Goal: Consume media (video, audio): Consume media (video, audio)

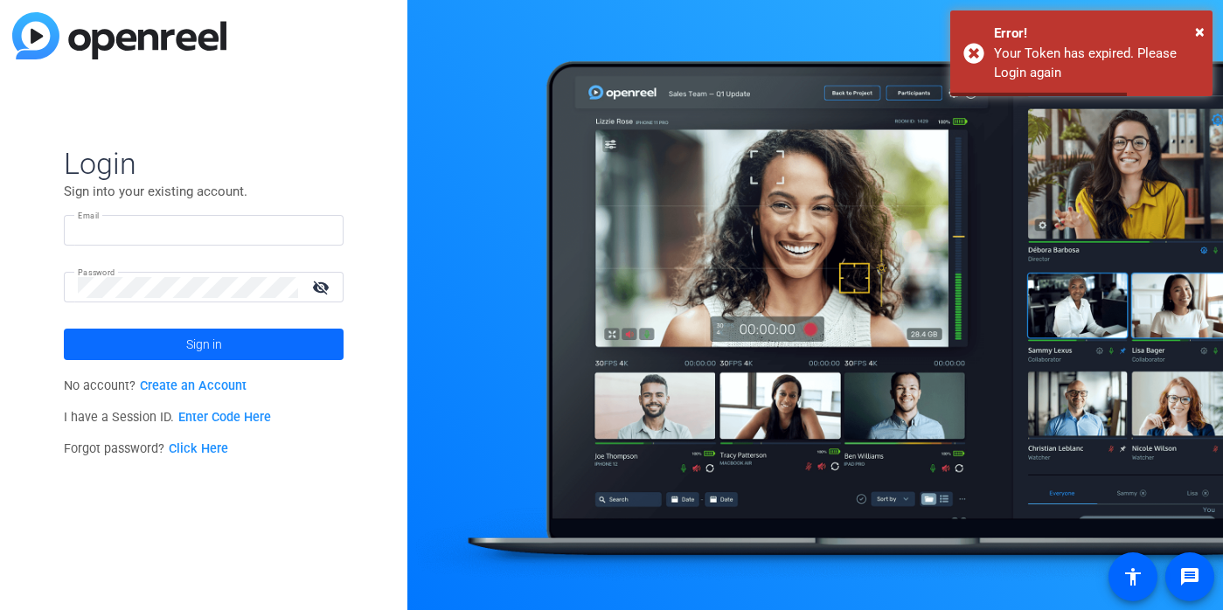
type input "[PERSON_NAME][EMAIL_ADDRESS][PERSON_NAME][DOMAIN_NAME]"
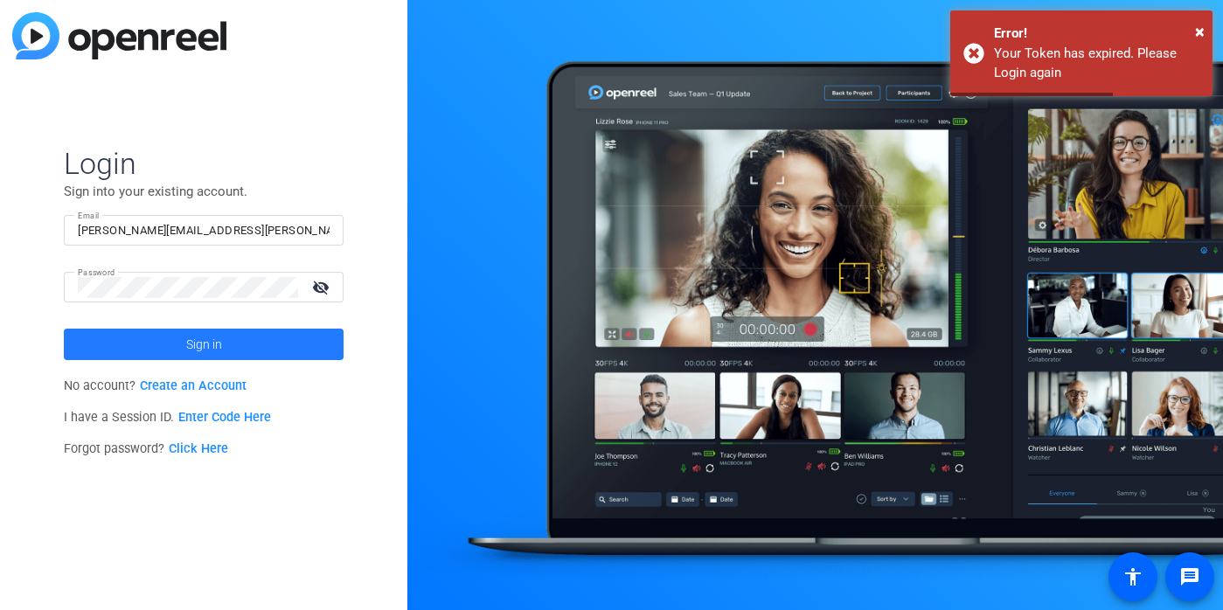
click at [187, 338] on span "Sign in" at bounding box center [204, 345] width 36 height 44
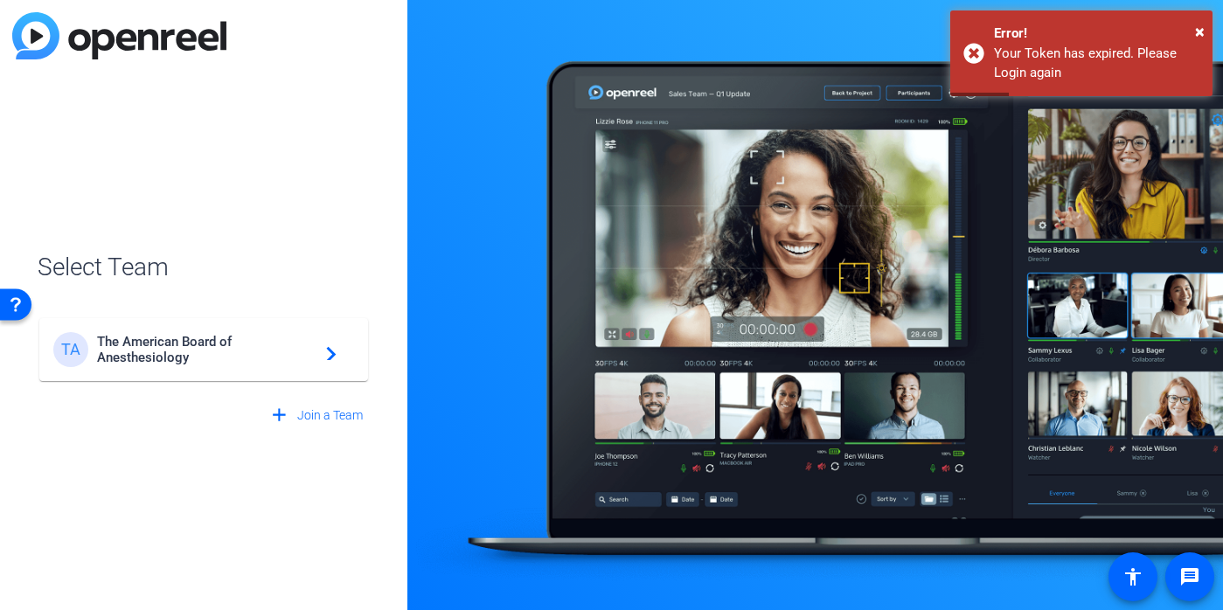
click at [187, 338] on span "The American Board of Anesthesiology" at bounding box center [206, 349] width 219 height 31
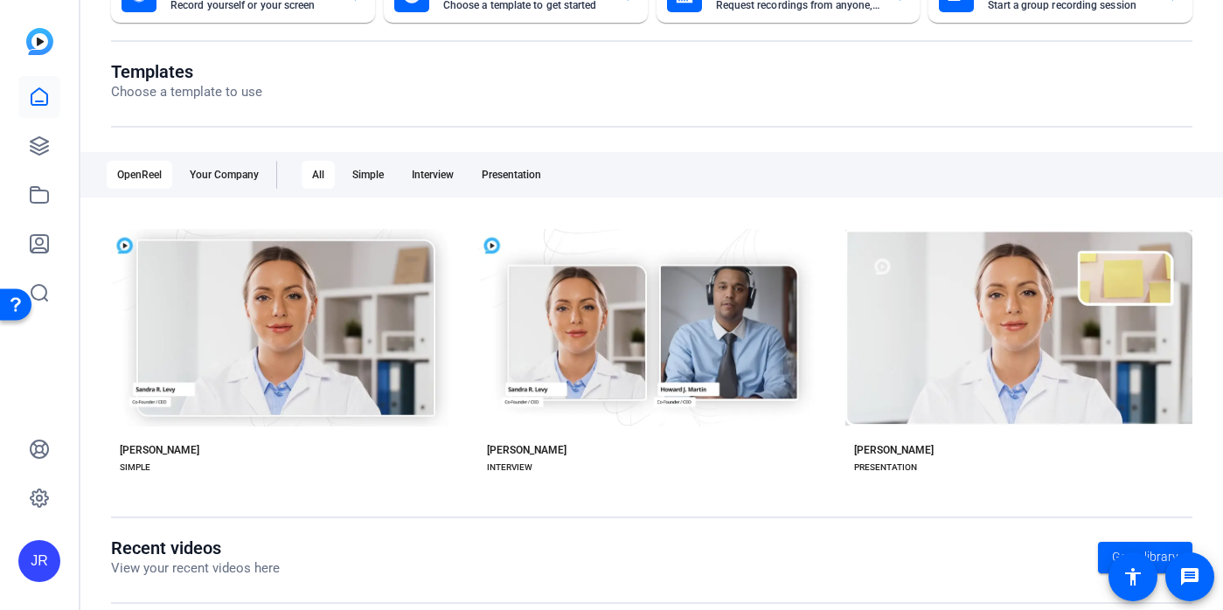
scroll to position [393, 0]
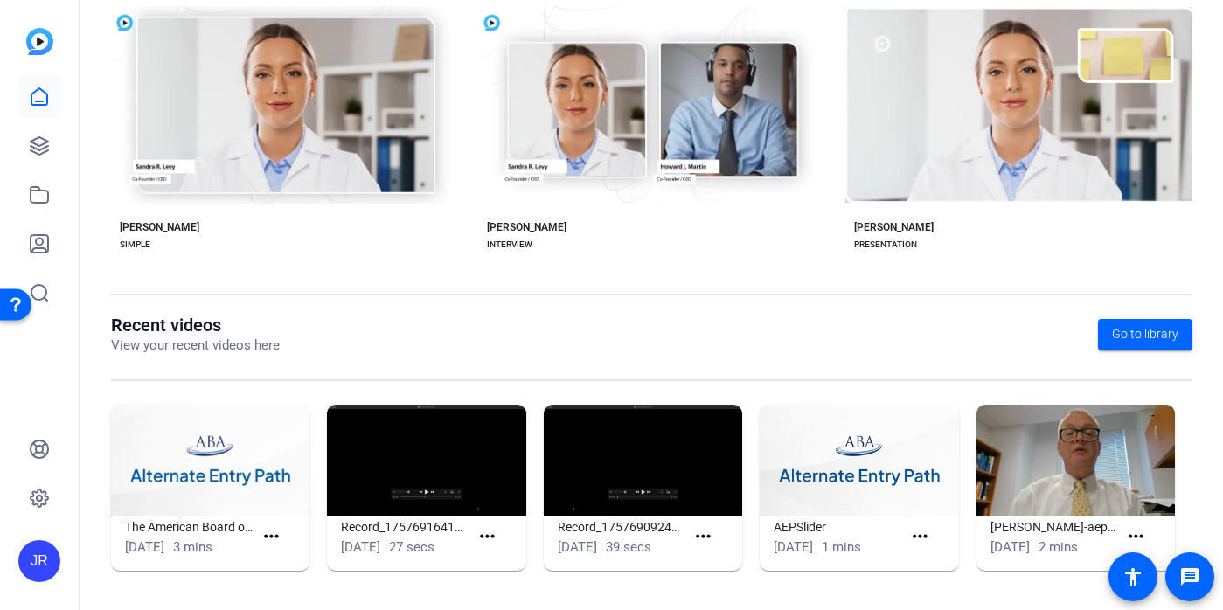
click at [212, 453] on img at bounding box center [210, 461] width 198 height 112
click at [259, 476] on img at bounding box center [210, 461] width 198 height 112
click at [278, 526] on mat-icon "more_horiz" at bounding box center [272, 537] width 22 height 22
click at [284, 543] on span "View" at bounding box center [310, 542] width 70 height 21
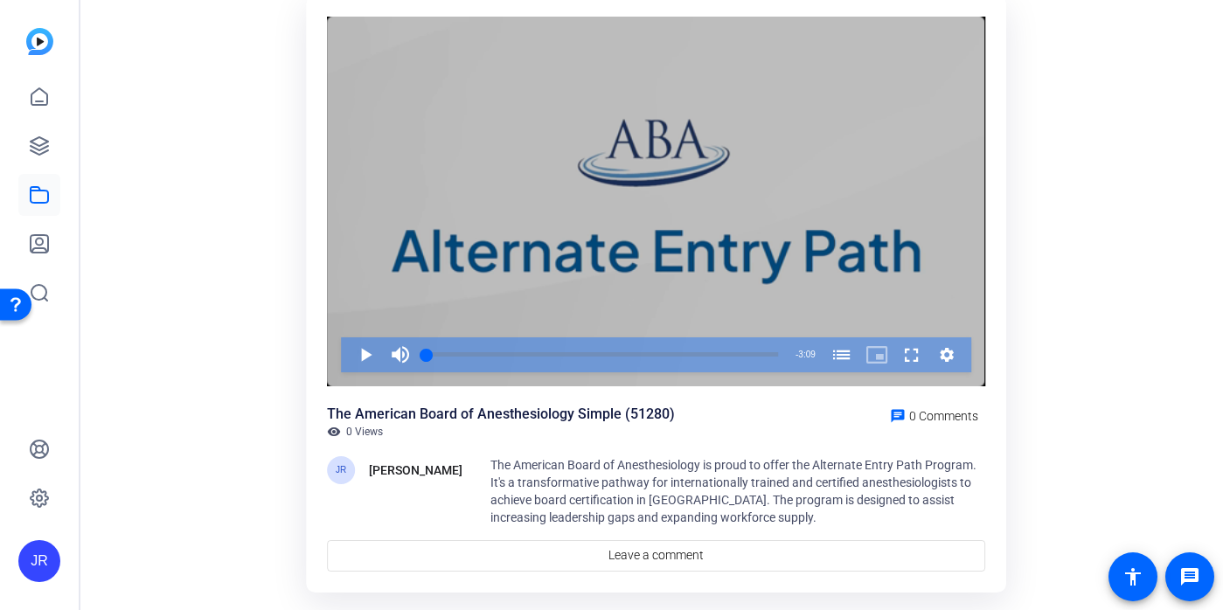
scroll to position [163, 0]
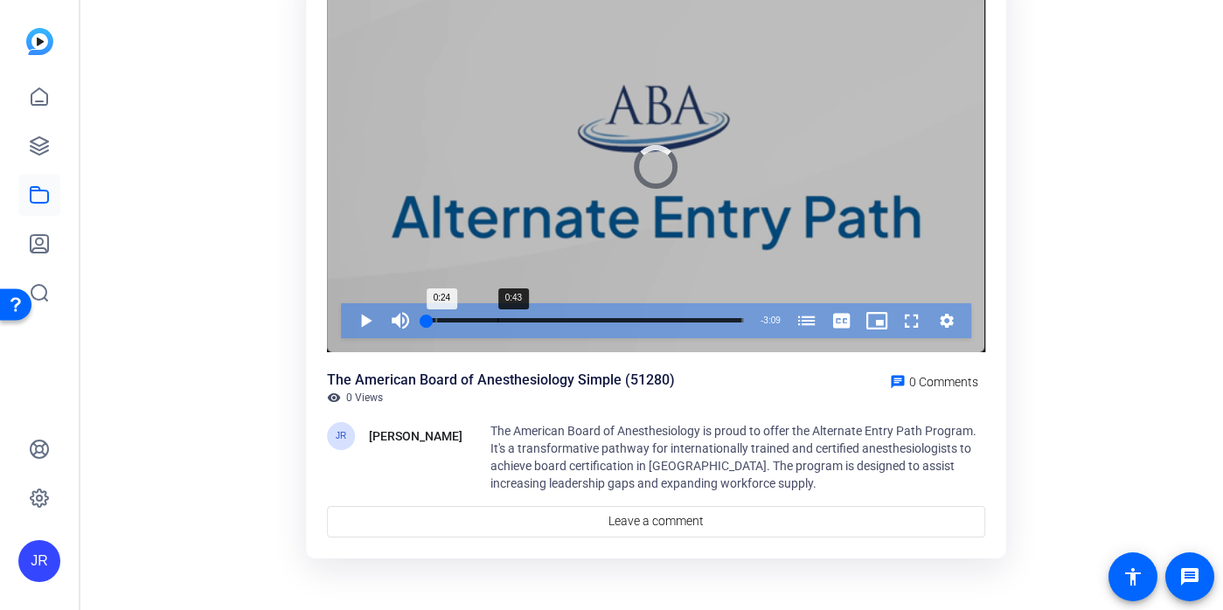
drag, startPoint x: 480, startPoint y: 323, endPoint x: 511, endPoint y: 323, distance: 30.6
click at [511, 323] on div "Loaded : 0.00% 0:43 0:24 Board of Anesthesiology Alternate Entry Path Program (…" at bounding box center [585, 320] width 334 height 35
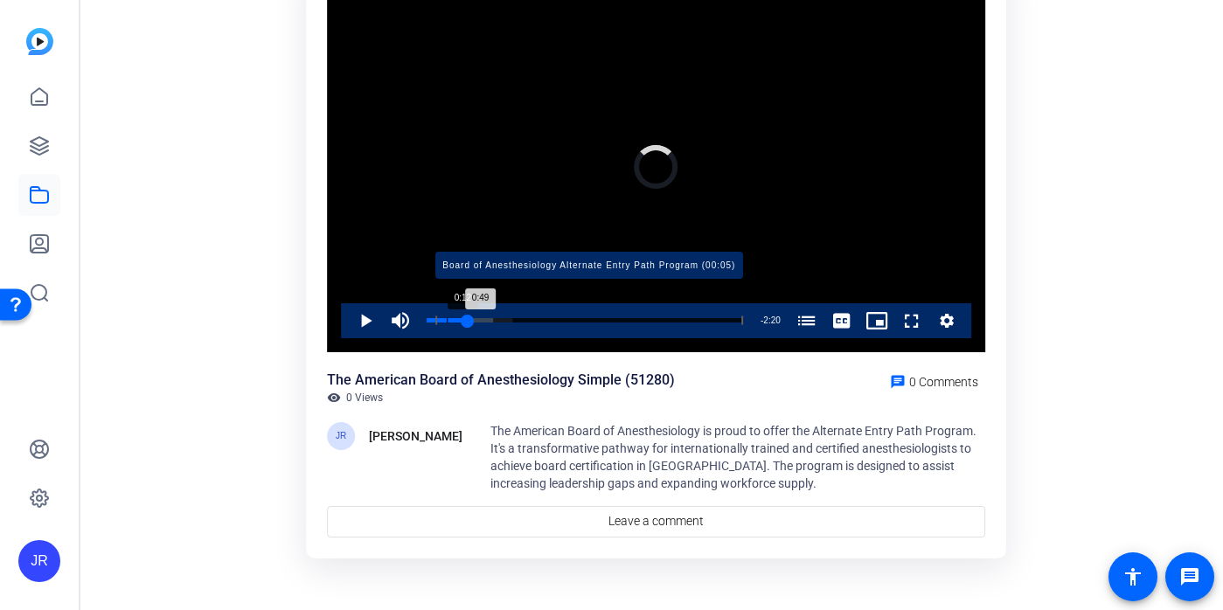
click at [447, 323] on div "Progress Bar" at bounding box center [472, 320] width 74 height 9
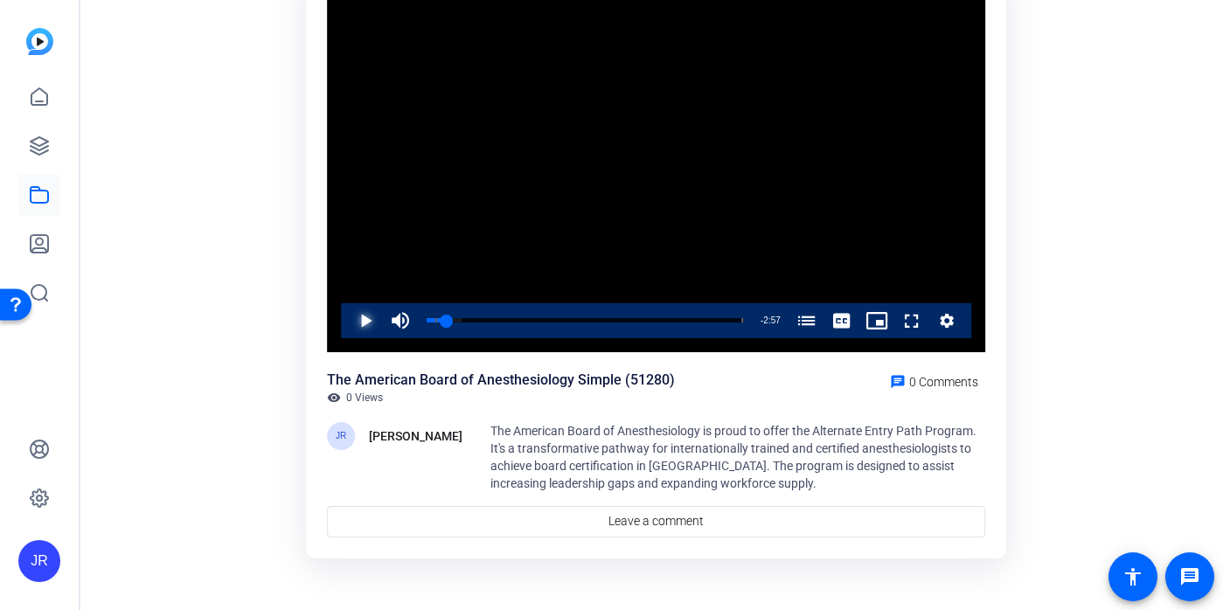
click at [348, 319] on span "Video Player" at bounding box center [348, 320] width 0 height 35
click at [348, 322] on span "Video Player" at bounding box center [348, 320] width 0 height 35
drag, startPoint x: 484, startPoint y: 322, endPoint x: 557, endPoint y: 317, distance: 72.7
click at [557, 318] on div "1:18" at bounding box center [492, 320] width 130 height 4
